Goal: Task Accomplishment & Management: Complete application form

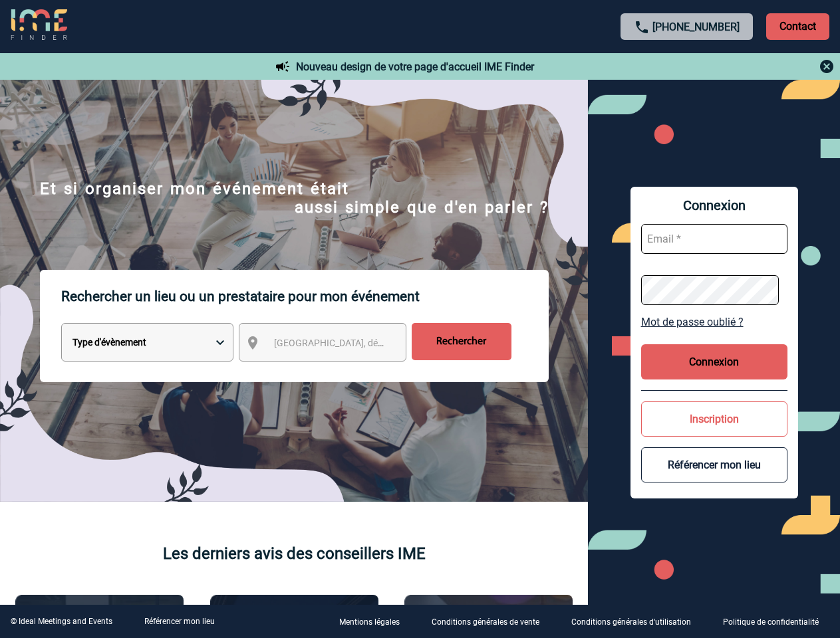
click at [420, 319] on p "Rechercher un lieu ou un prestataire pour mon événement" at bounding box center [304, 296] width 487 height 53
click at [797, 26] on p "Contact" at bounding box center [797, 26] width 63 height 27
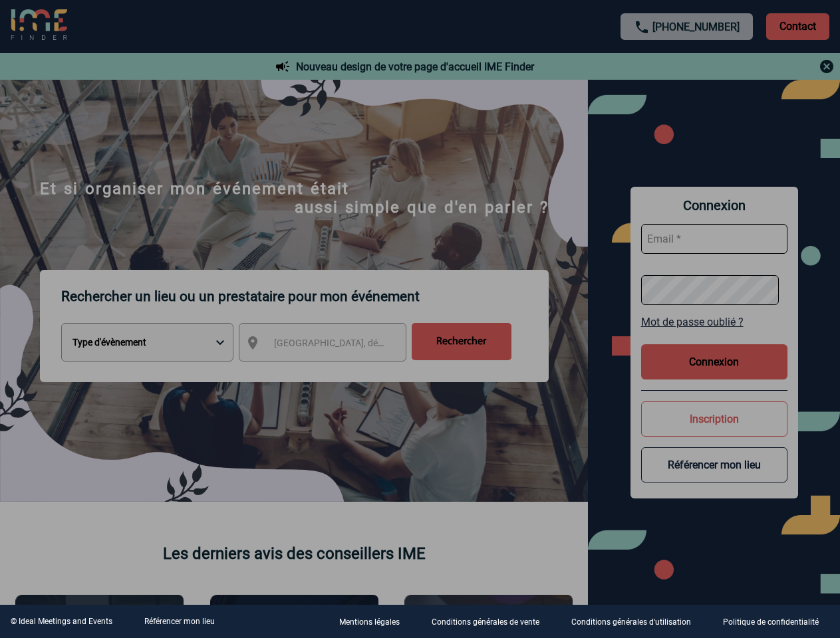
click at [687, 66] on div at bounding box center [419, 95] width 789 height 63
click at [334, 345] on div at bounding box center [420, 319] width 840 height 638
click at [714, 322] on div at bounding box center [420, 319] width 840 height 638
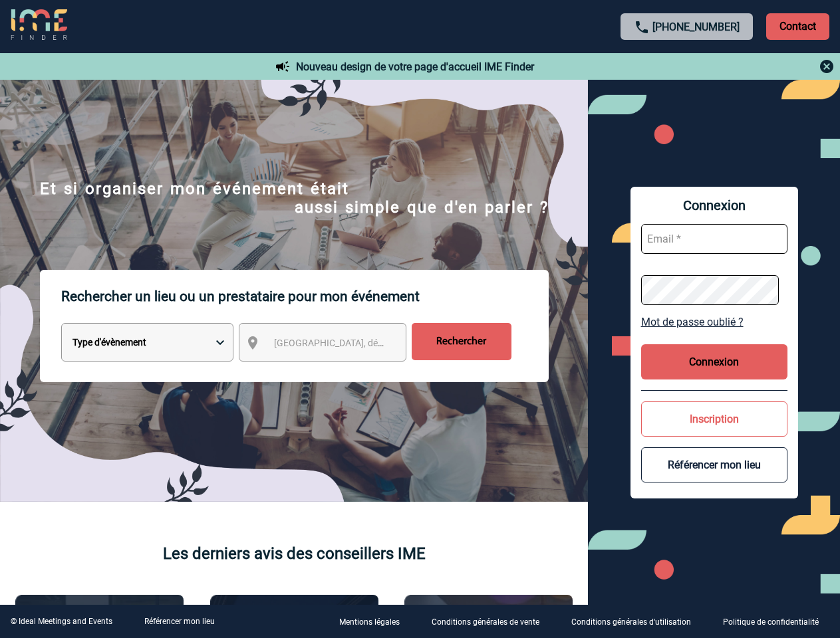
click at [714, 362] on button "Connexion" at bounding box center [714, 361] width 146 height 35
click at [714, 419] on button "Inscription" at bounding box center [714, 419] width 146 height 35
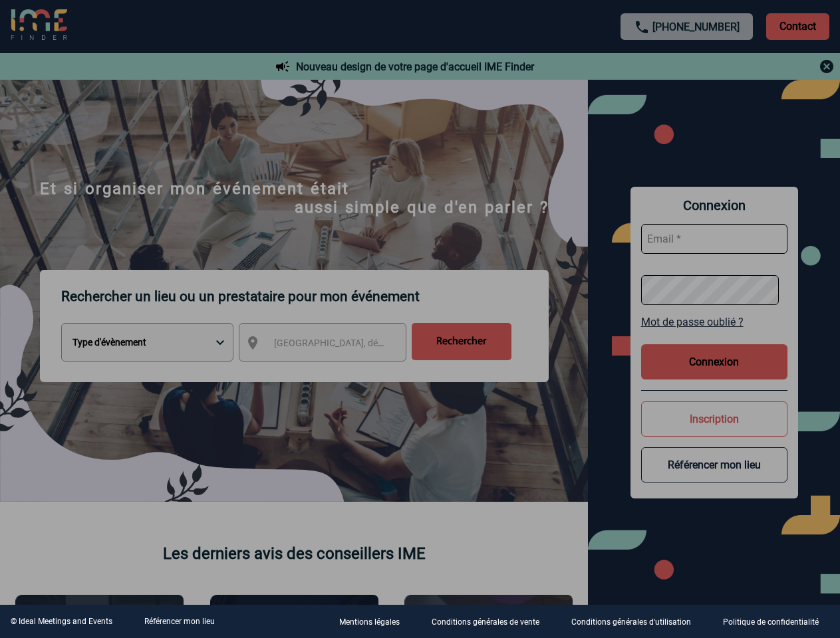
click at [714, 465] on div at bounding box center [420, 319] width 840 height 638
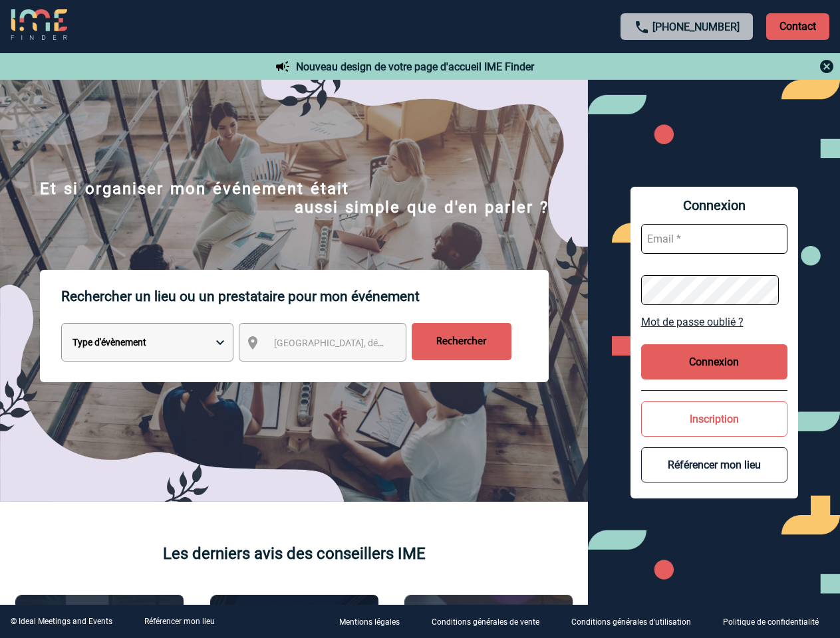
click at [179, 622] on link "Référencer mon lieu" at bounding box center [179, 621] width 70 height 9
